Goal: Task Accomplishment & Management: Manage account settings

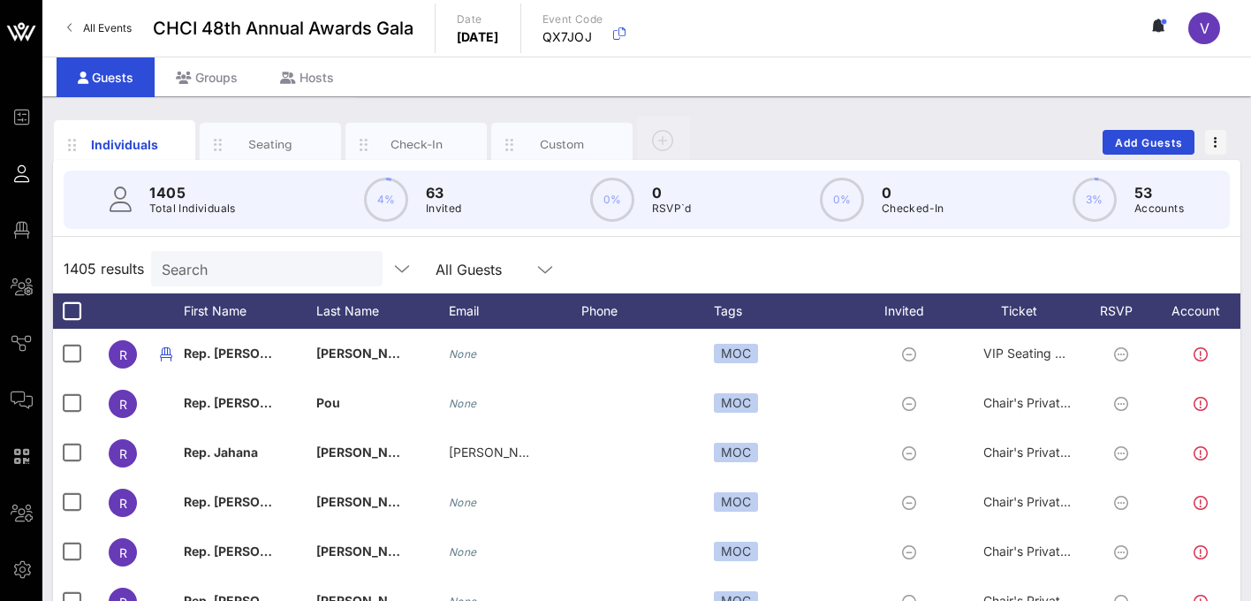
click at [262, 275] on input "Search" at bounding box center [265, 268] width 207 height 23
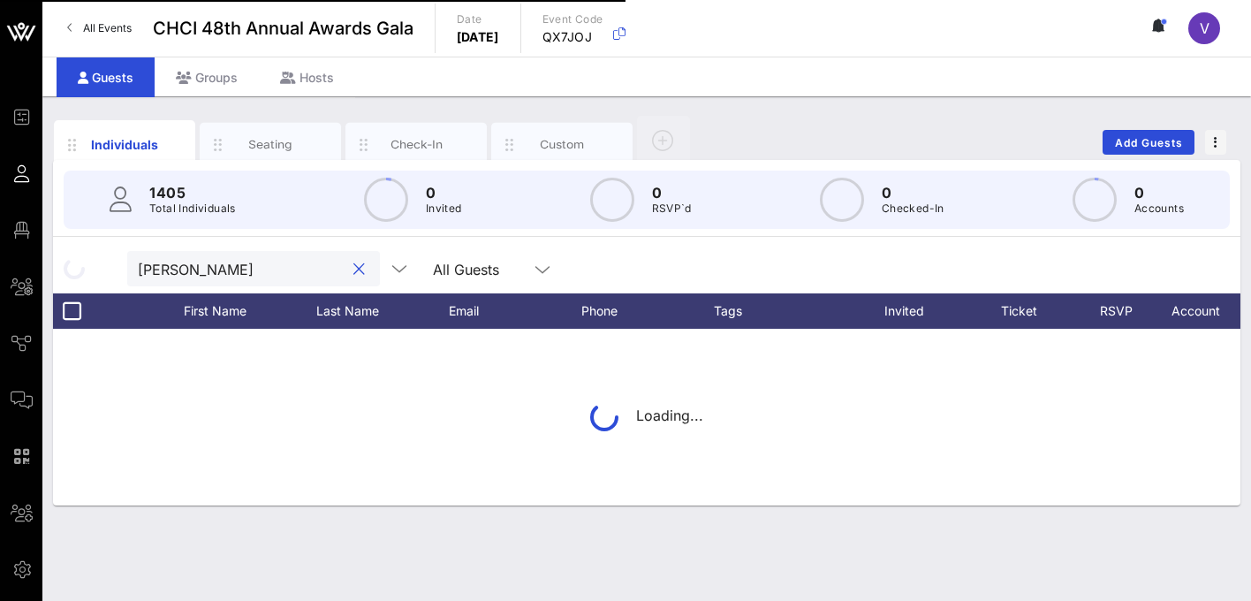
type input "fresen"
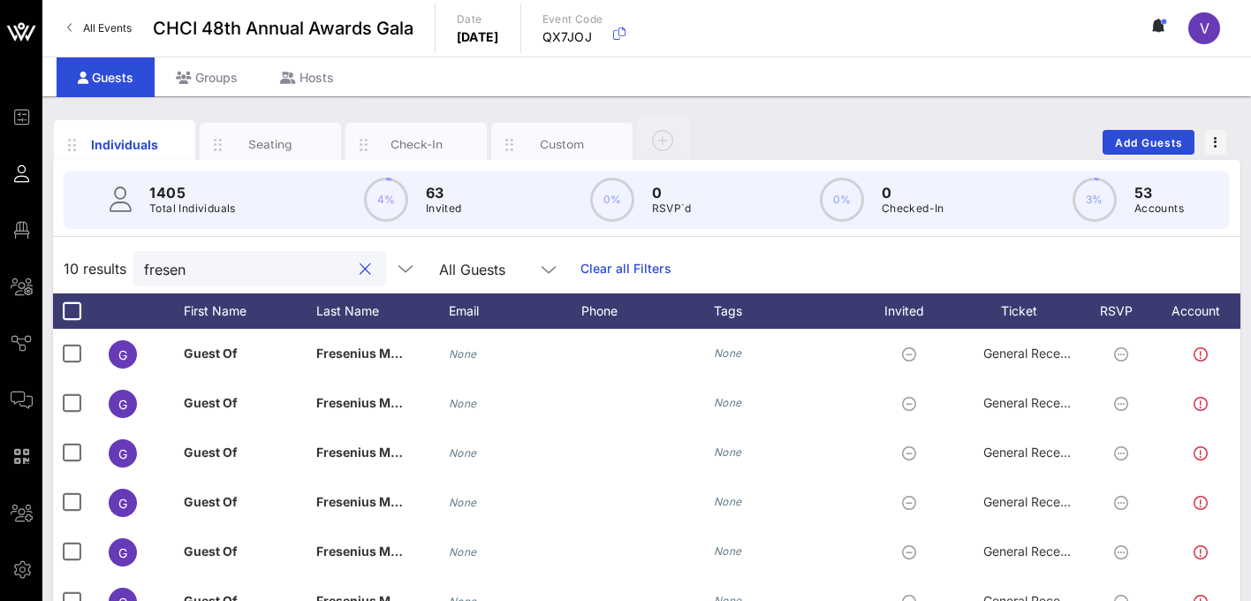
drag, startPoint x: 259, startPoint y: 275, endPoint x: 213, endPoint y: 253, distance: 51.0
click at [213, 253] on div "fresen" at bounding box center [247, 268] width 207 height 35
type input "fresenius"
click at [229, 75] on div "Groups" at bounding box center [207, 77] width 104 height 40
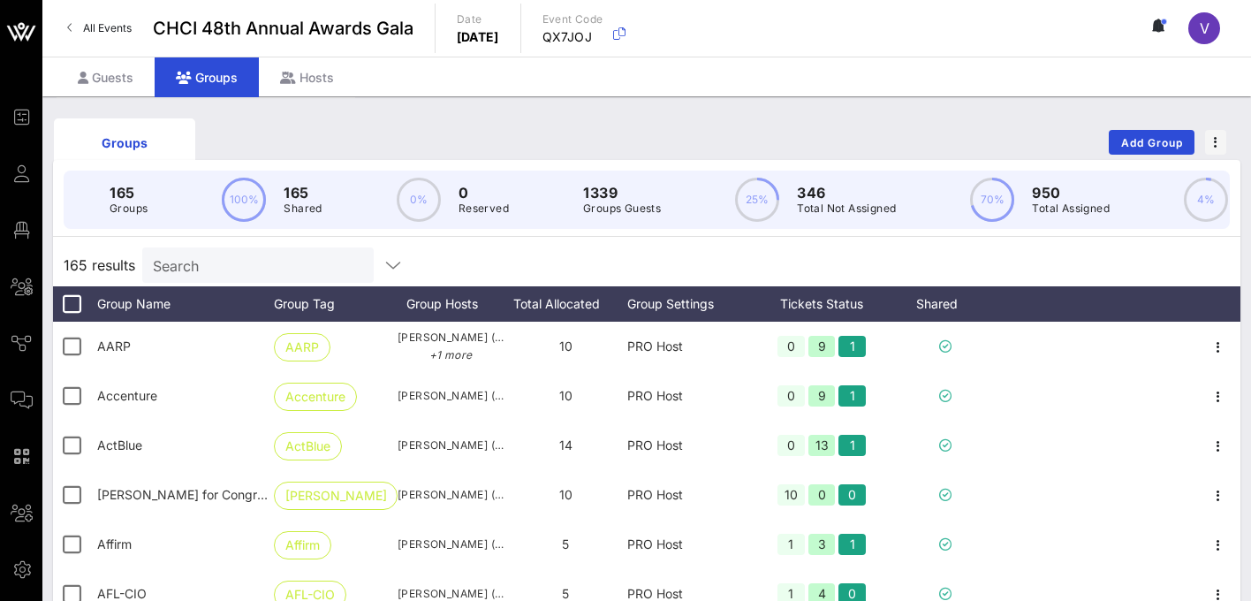
click at [277, 253] on div "Search" at bounding box center [256, 264] width 207 height 35
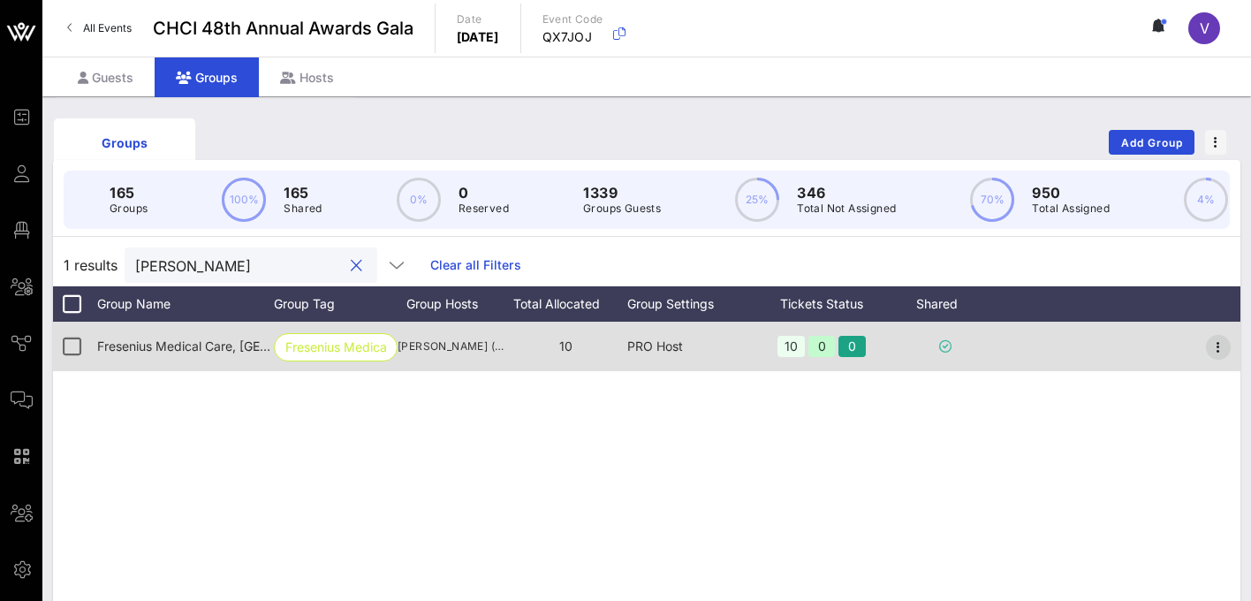
type input "[PERSON_NAME]"
click at [1223, 349] on icon "button" at bounding box center [1218, 347] width 21 height 21
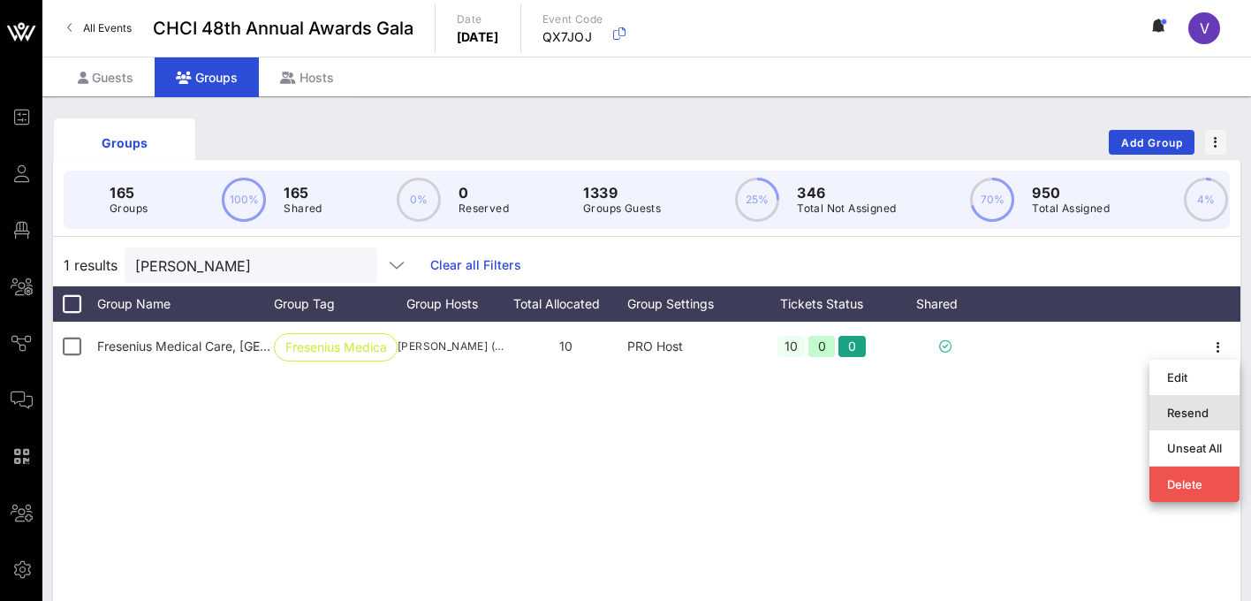
click at [1213, 403] on div "Resend" at bounding box center [1194, 412] width 55 height 28
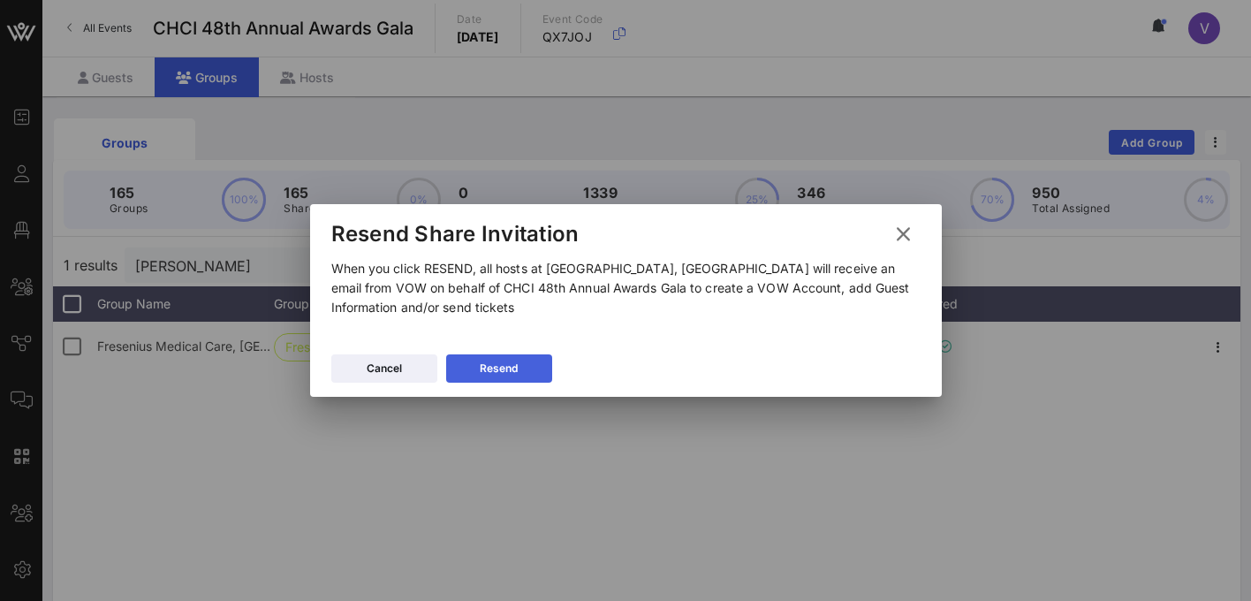
click at [526, 361] on button "Resend" at bounding box center [499, 368] width 106 height 28
